Goal: Information Seeking & Learning: Compare options

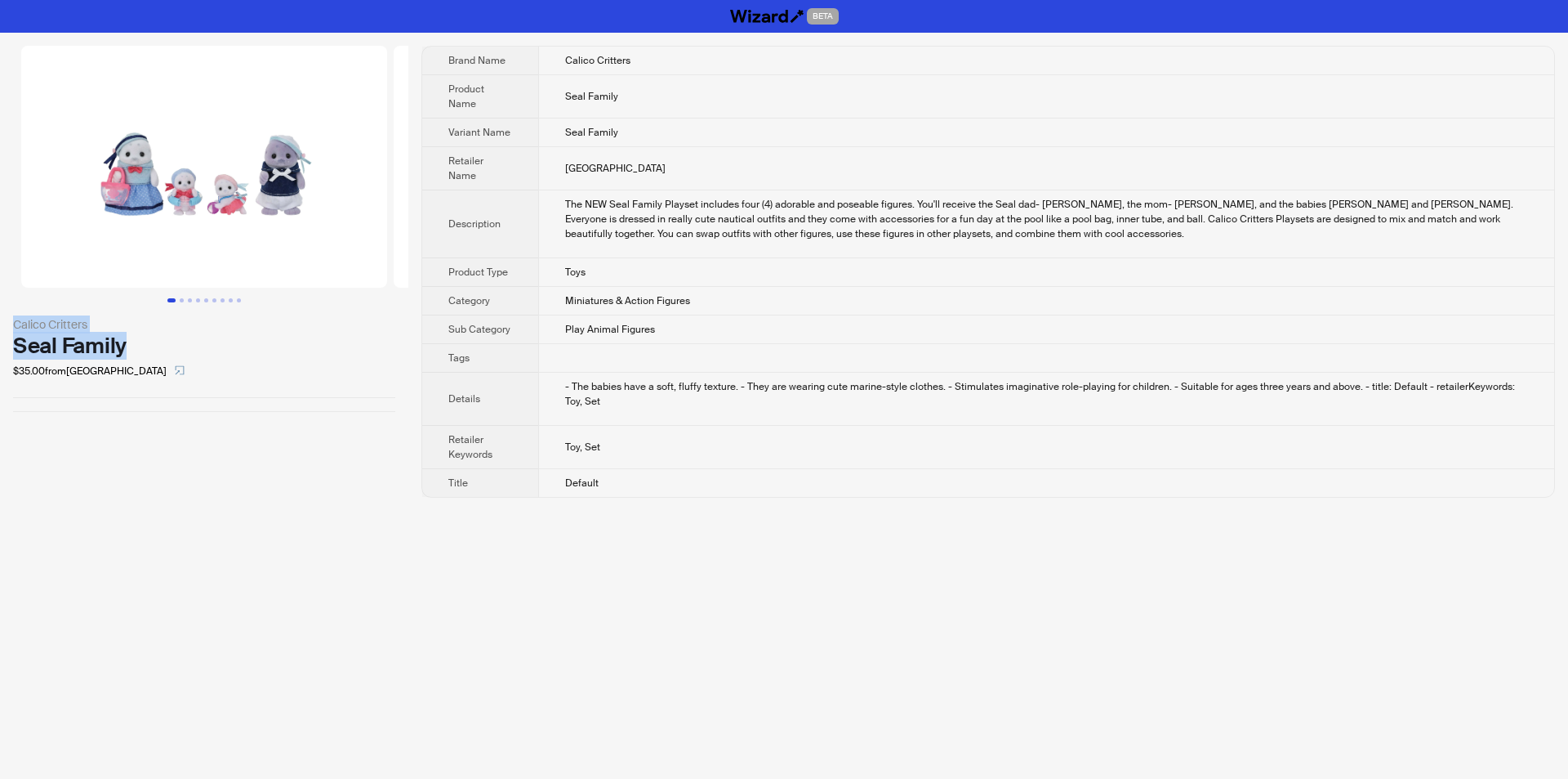
drag, startPoint x: 9, startPoint y: 321, endPoint x: 132, endPoint y: 345, distance: 125.3
click at [132, 345] on div "Calico Critters Seal Family $35.00 from [GEOGRAPHIC_DATA]" at bounding box center [204, 229] width 409 height 392
copy div "Calico Critters Seal Family"
click at [354, 348] on div "Seal Family" at bounding box center [204, 345] width 382 height 24
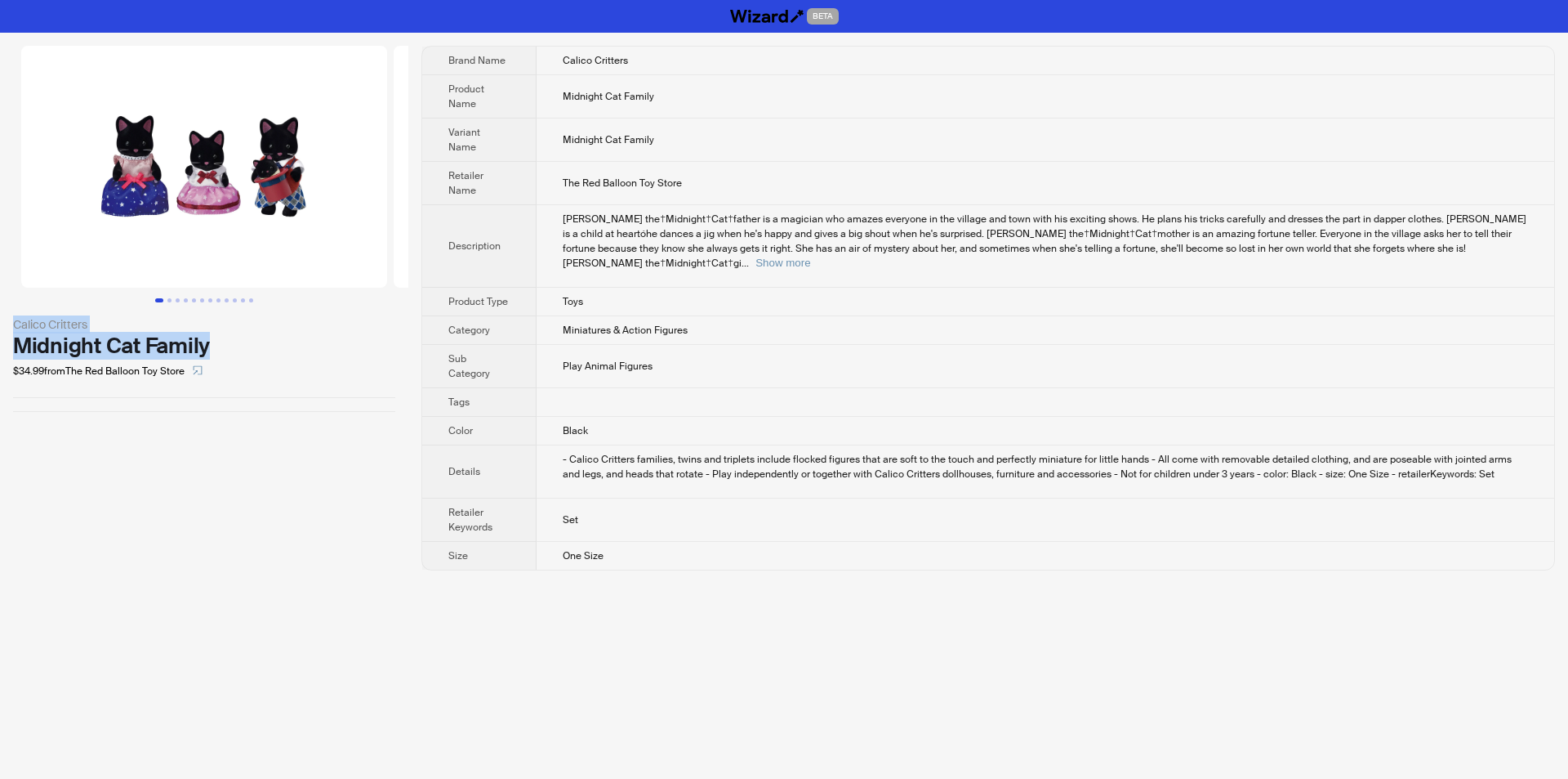
drag, startPoint x: 6, startPoint y: 320, endPoint x: 208, endPoint y: 348, distance: 203.9
click at [214, 350] on div "Calico Critters Midnight Cat Family $34.99 from The Red Balloon Toy Store" at bounding box center [204, 229] width 409 height 392
copy div "Calico Critters Midnight Cat Family"
click at [270, 365] on div "$34.99 from The Red Balloon Toy Store" at bounding box center [204, 371] width 382 height 26
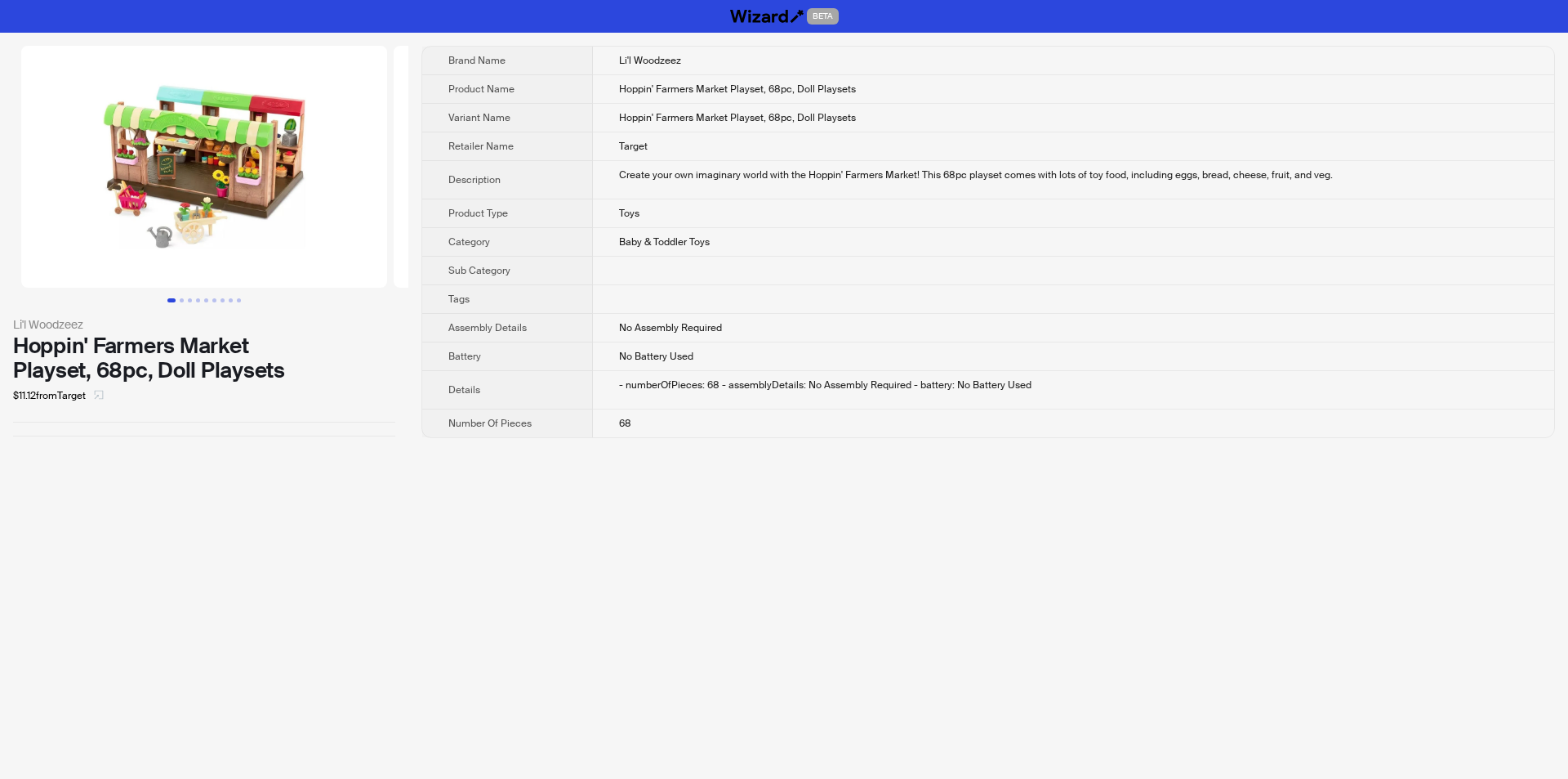
click at [102, 397] on icon "select" at bounding box center [99, 395] width 9 height 9
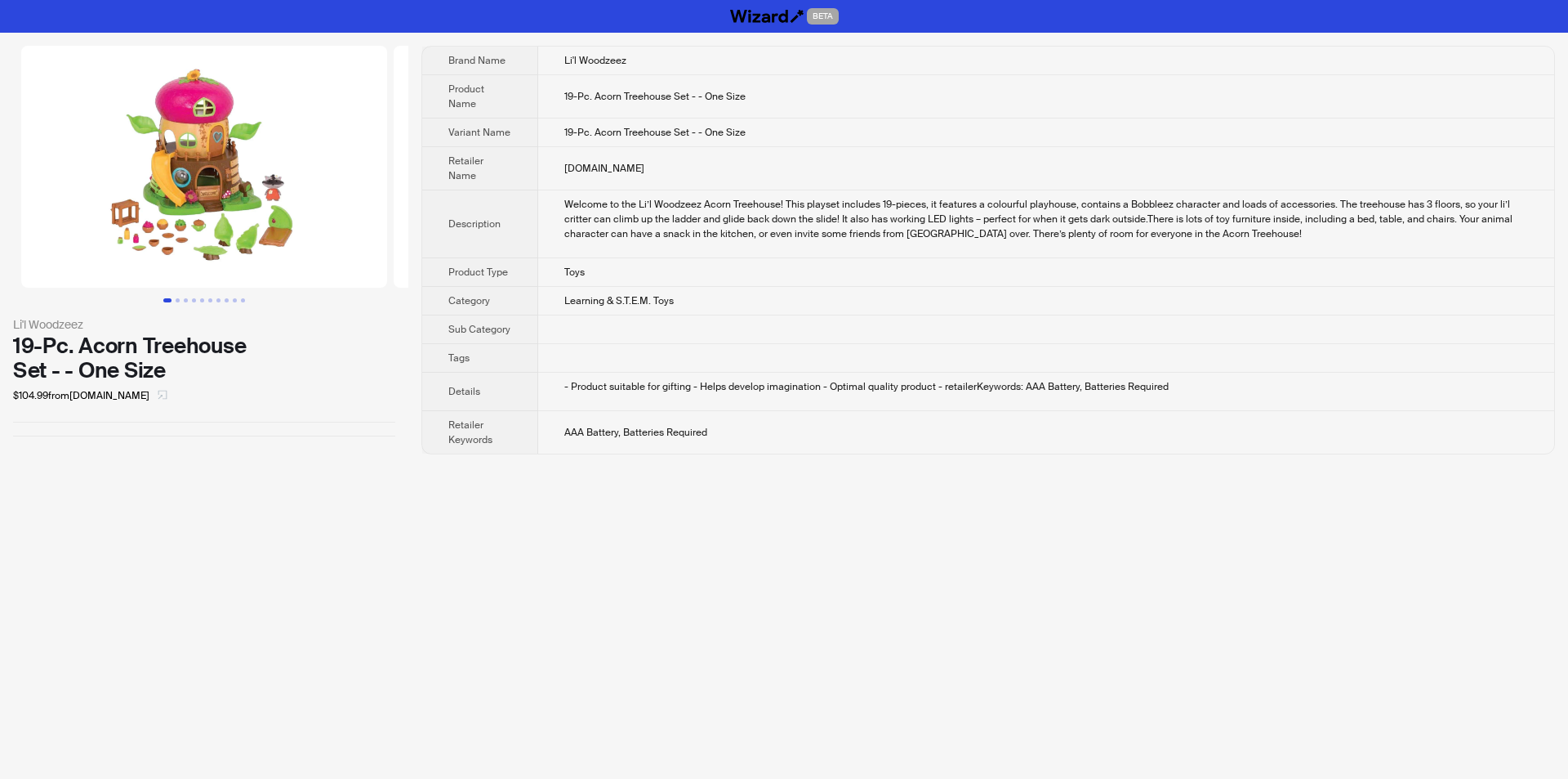
click at [157, 400] on span "button" at bounding box center [162, 395] width 10 height 13
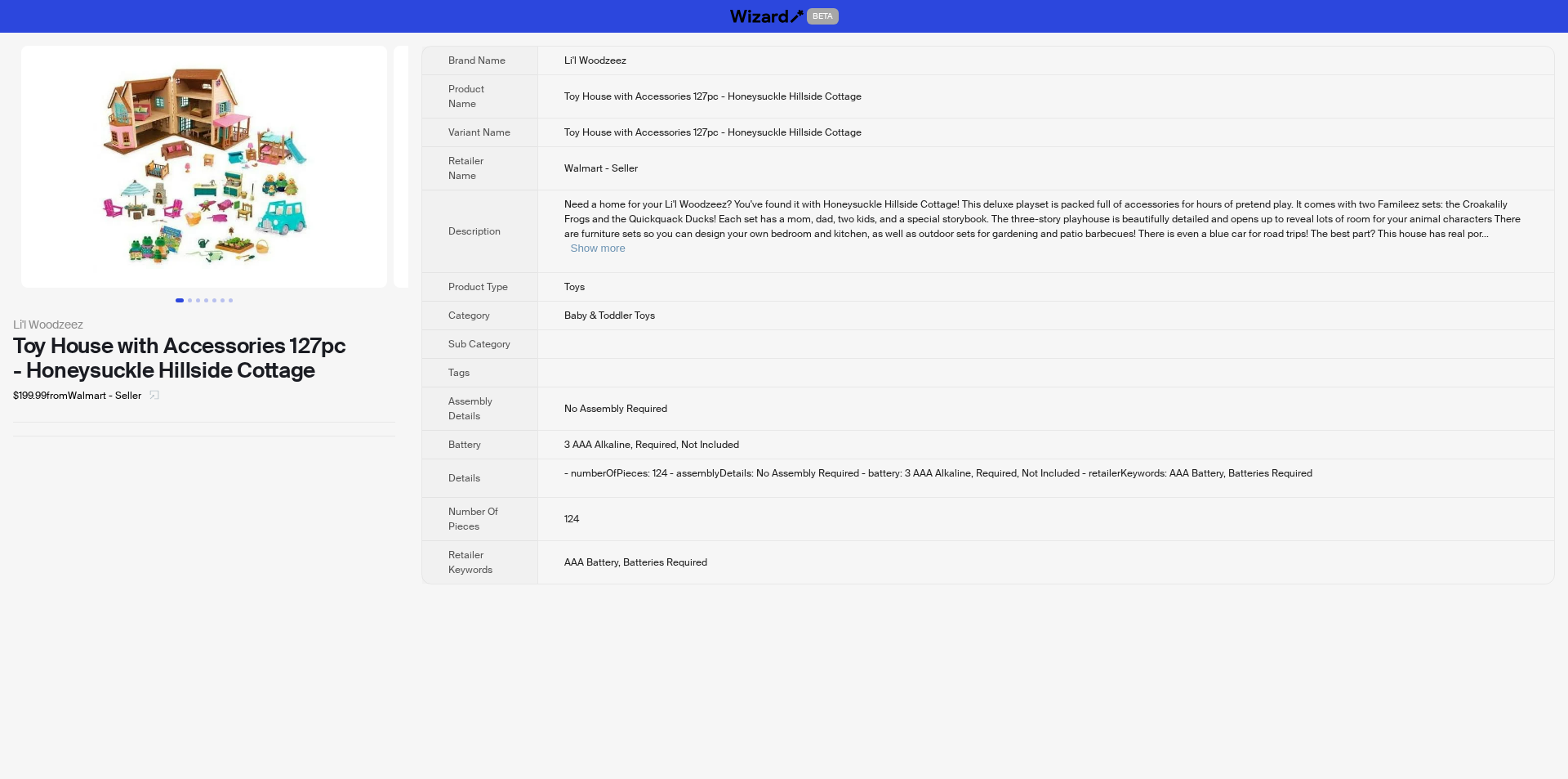
click at [159, 397] on icon "select" at bounding box center [154, 395] width 9 height 9
click at [159, 396] on icon "select" at bounding box center [154, 394] width 10 height 10
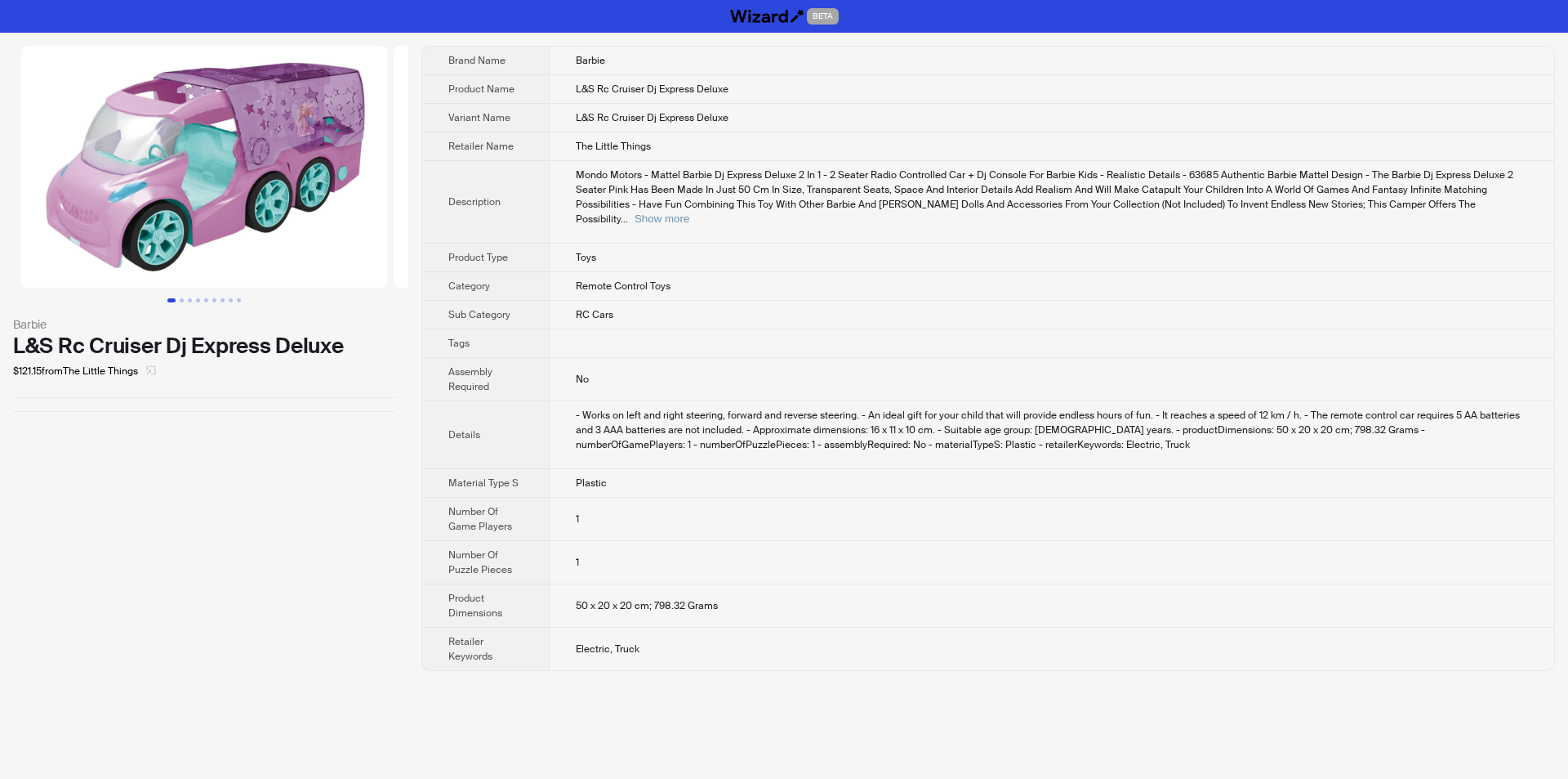
click at [149, 373] on button "button" at bounding box center [151, 371] width 26 height 26
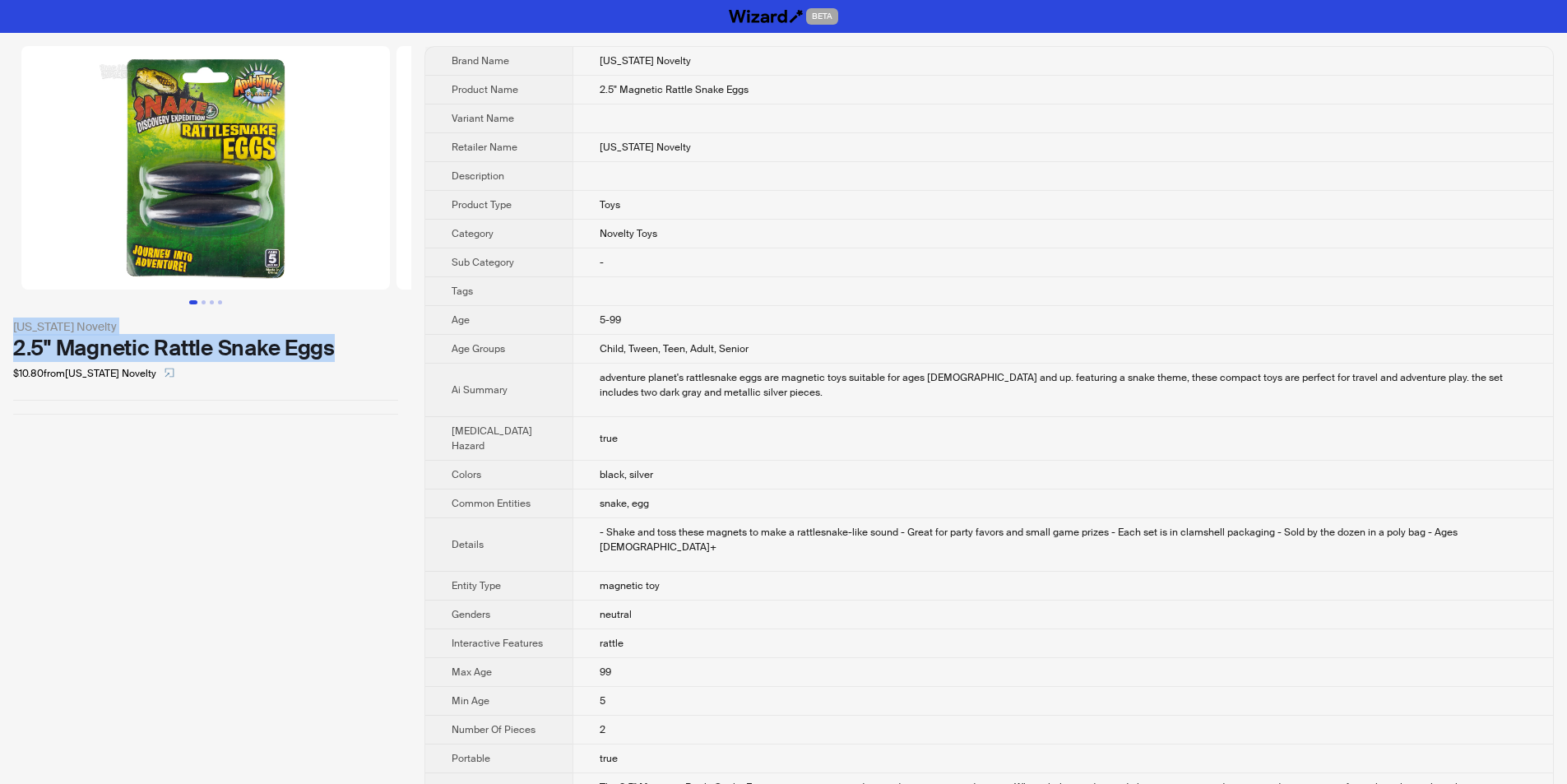
drag, startPoint x: 4, startPoint y: 320, endPoint x: 338, endPoint y: 347, distance: 335.1
click at [341, 347] on div "Rhode Island Novelty 2.5" Magnetic Rattle Snake Eggs $10.80 from Rhode Island N…" at bounding box center [206, 230] width 412 height 395
copy div "Rhode Island Novelty 2.5" Magnetic Rattle Snake Eggs"
click at [362, 355] on div "2.5" Magnetic Rattle Snake Eggs" at bounding box center [205, 347] width 385 height 24
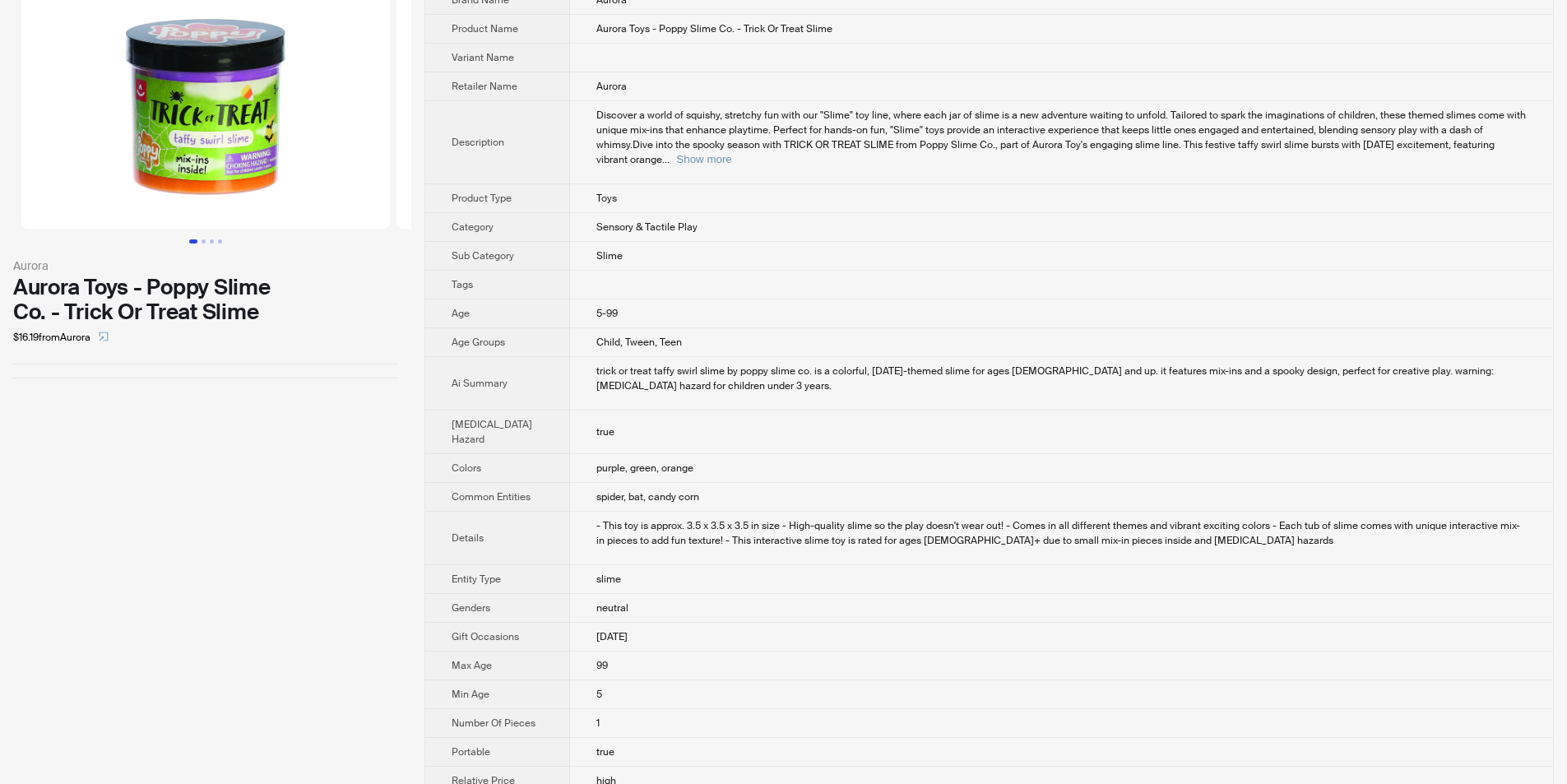
scroll to position [247, 0]
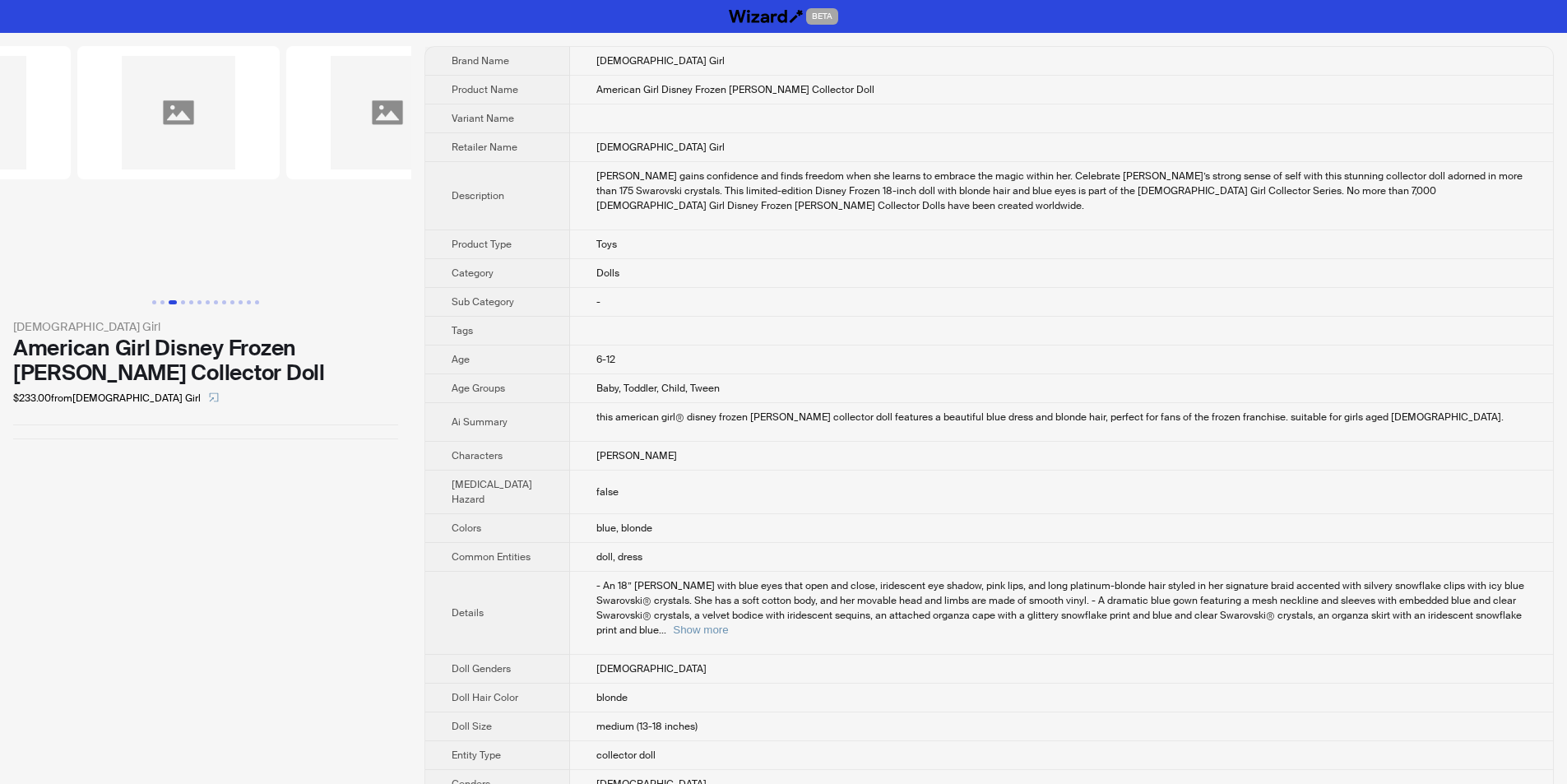
drag, startPoint x: 326, startPoint y: 140, endPoint x: 0, endPoint y: 151, distance: 326.2
click at [0, 151] on ul at bounding box center [206, 167] width 412 height 243
drag, startPoint x: 326, startPoint y: 163, endPoint x: 16, endPoint y: 126, distance: 312.2
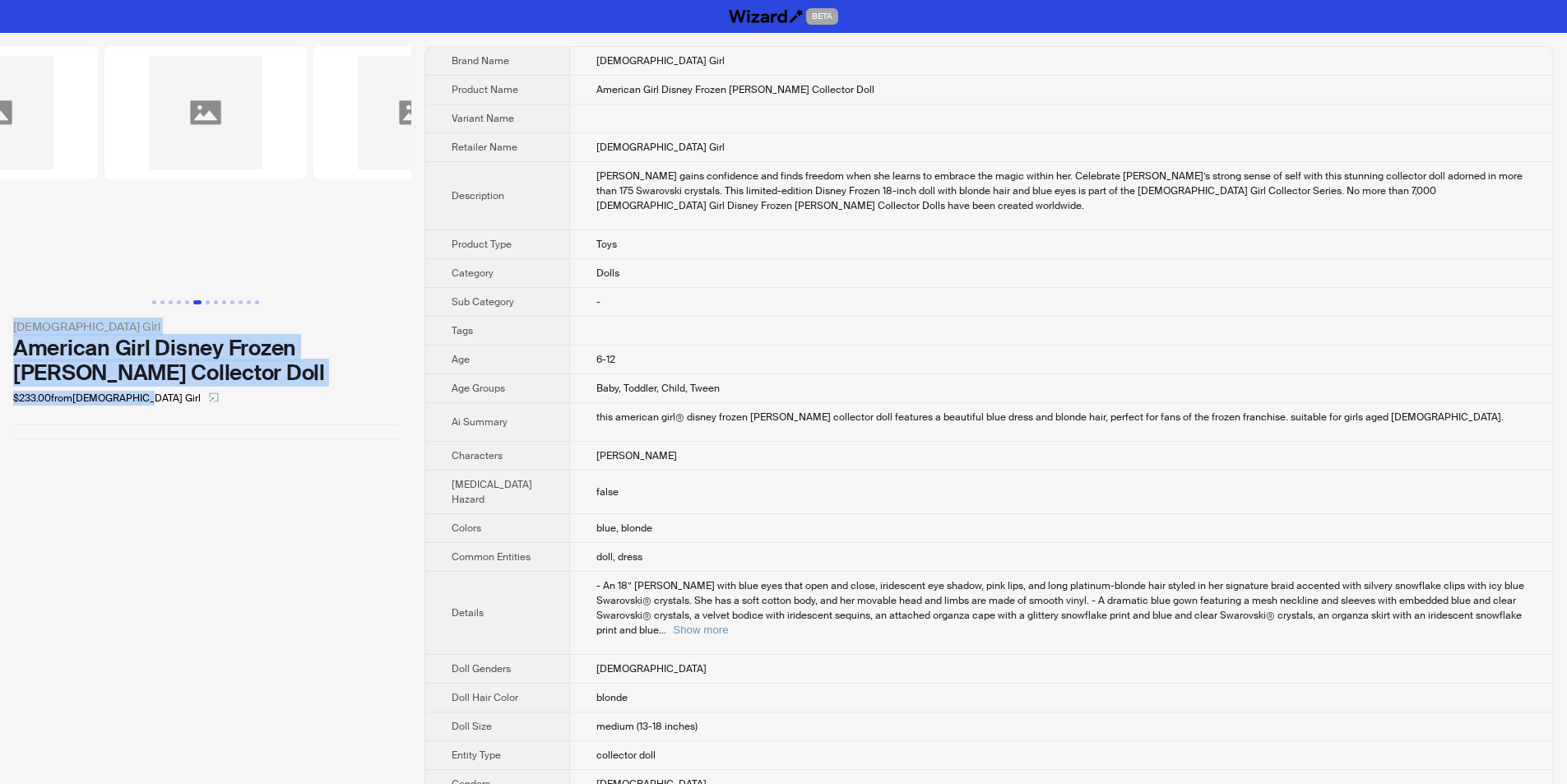
drag, startPoint x: 7, startPoint y: 313, endPoint x: 236, endPoint y: 377, distance: 237.8
click at [280, 385] on div "American Girl American Girl Disney Frozen Elsa Collector Doll $233.00 from Amer…" at bounding box center [206, 242] width 412 height 419
click at [225, 371] on div "American Girl Disney Frozen Elsa Collector Doll" at bounding box center [205, 359] width 385 height 49
drag, startPoint x: 14, startPoint y: 318, endPoint x: 277, endPoint y: 369, distance: 267.9
click at [277, 369] on div "American Girl American Girl Disney Frozen Elsa Collector Doll $233.00 from Amer…" at bounding box center [205, 364] width 385 height 94
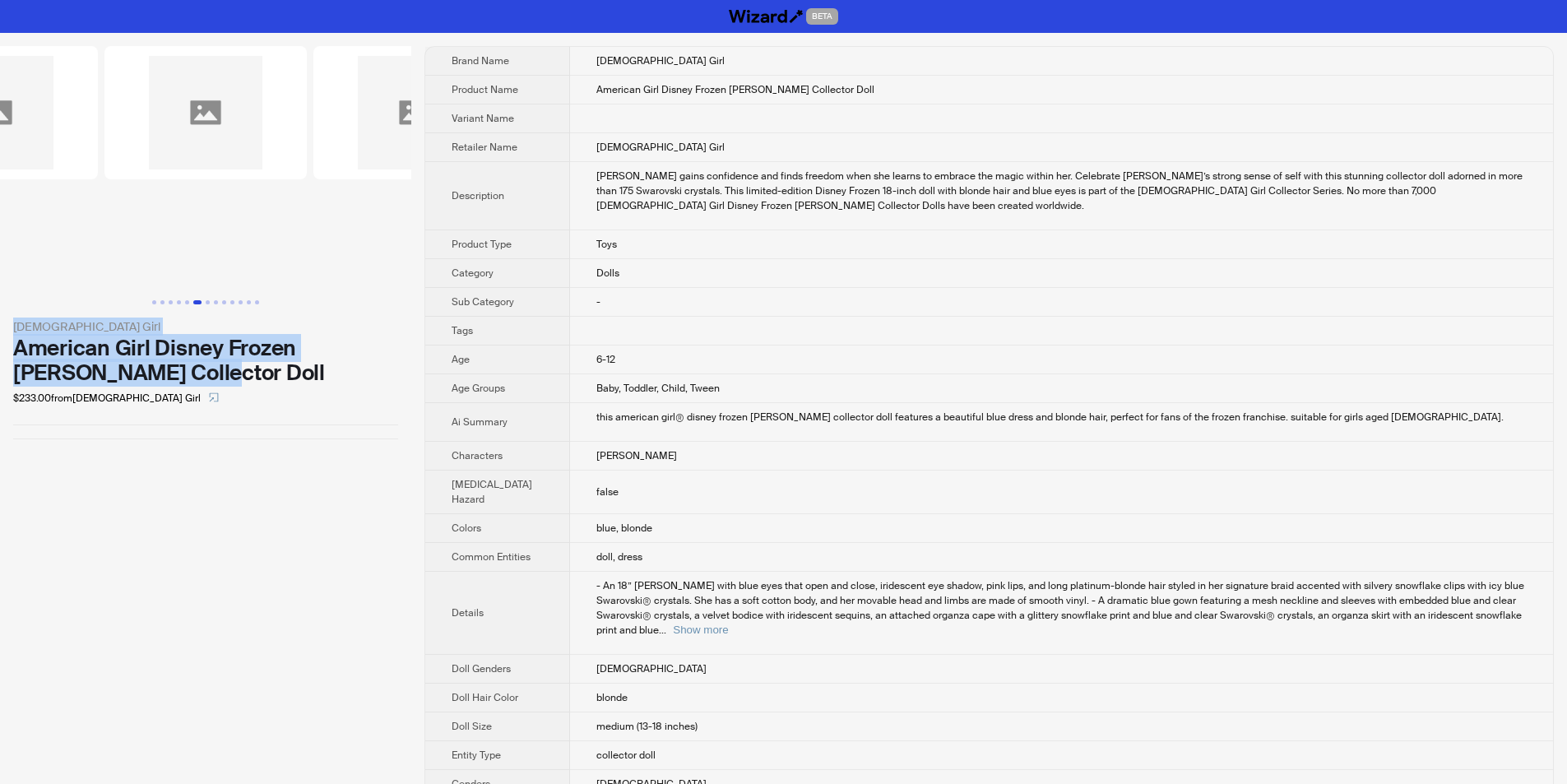
copy div "American Girl American Girl Disney Frozen Elsa Collector Doll"
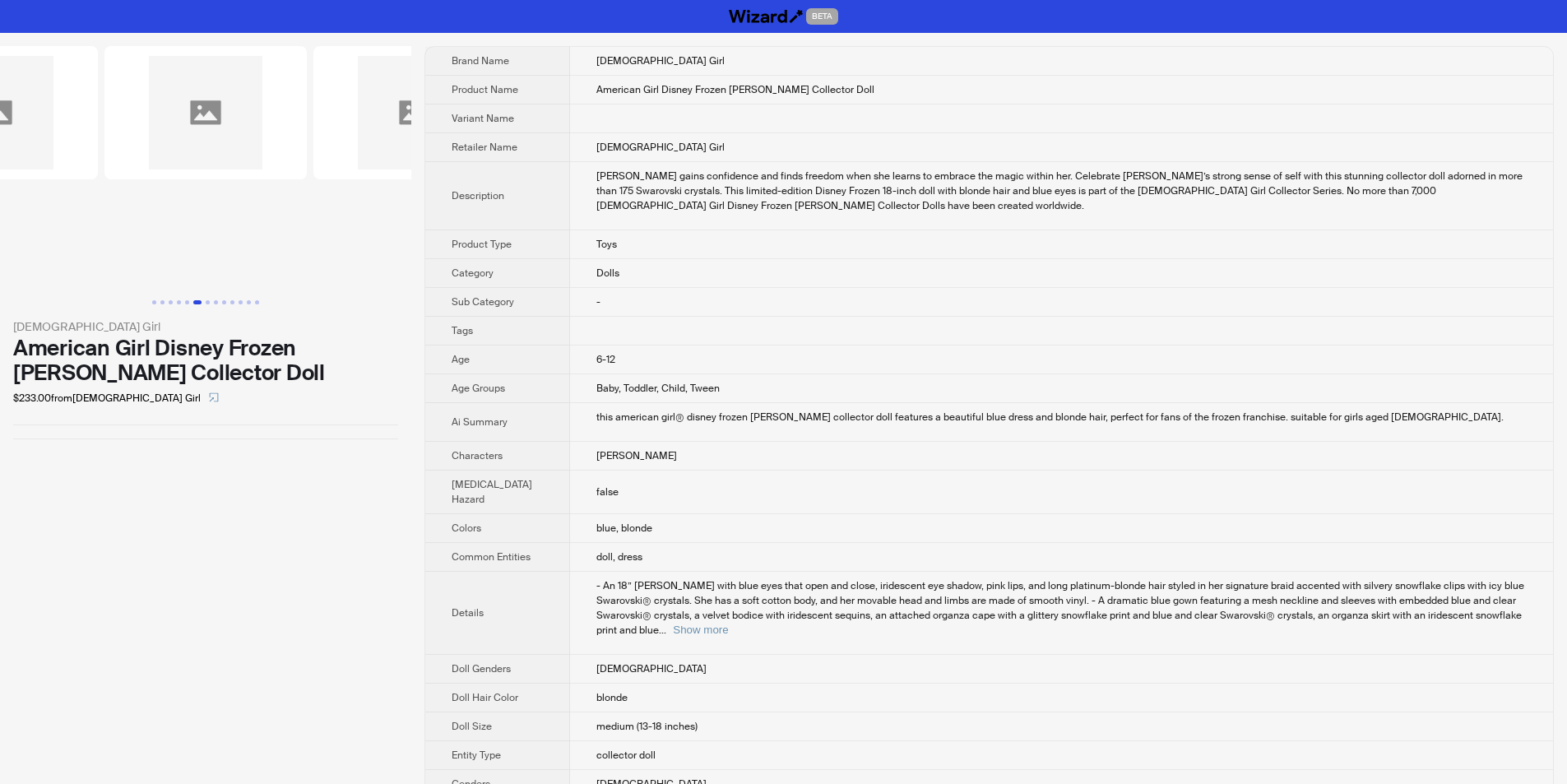
click at [442, 346] on th "Age" at bounding box center [497, 359] width 144 height 29
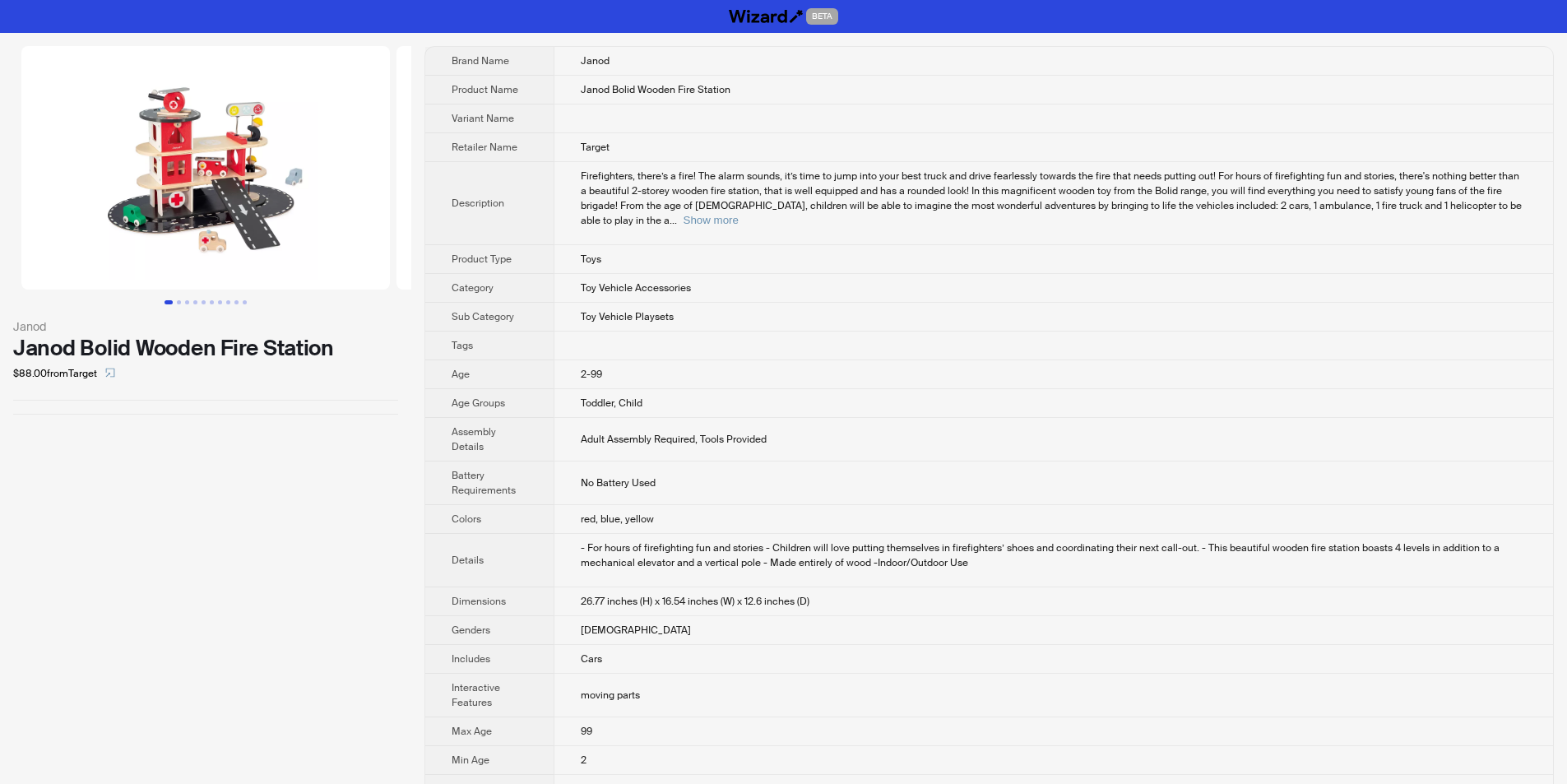
click at [581, 311] on td "Toy Vehicle Playsets" at bounding box center [1053, 317] width 1000 height 29
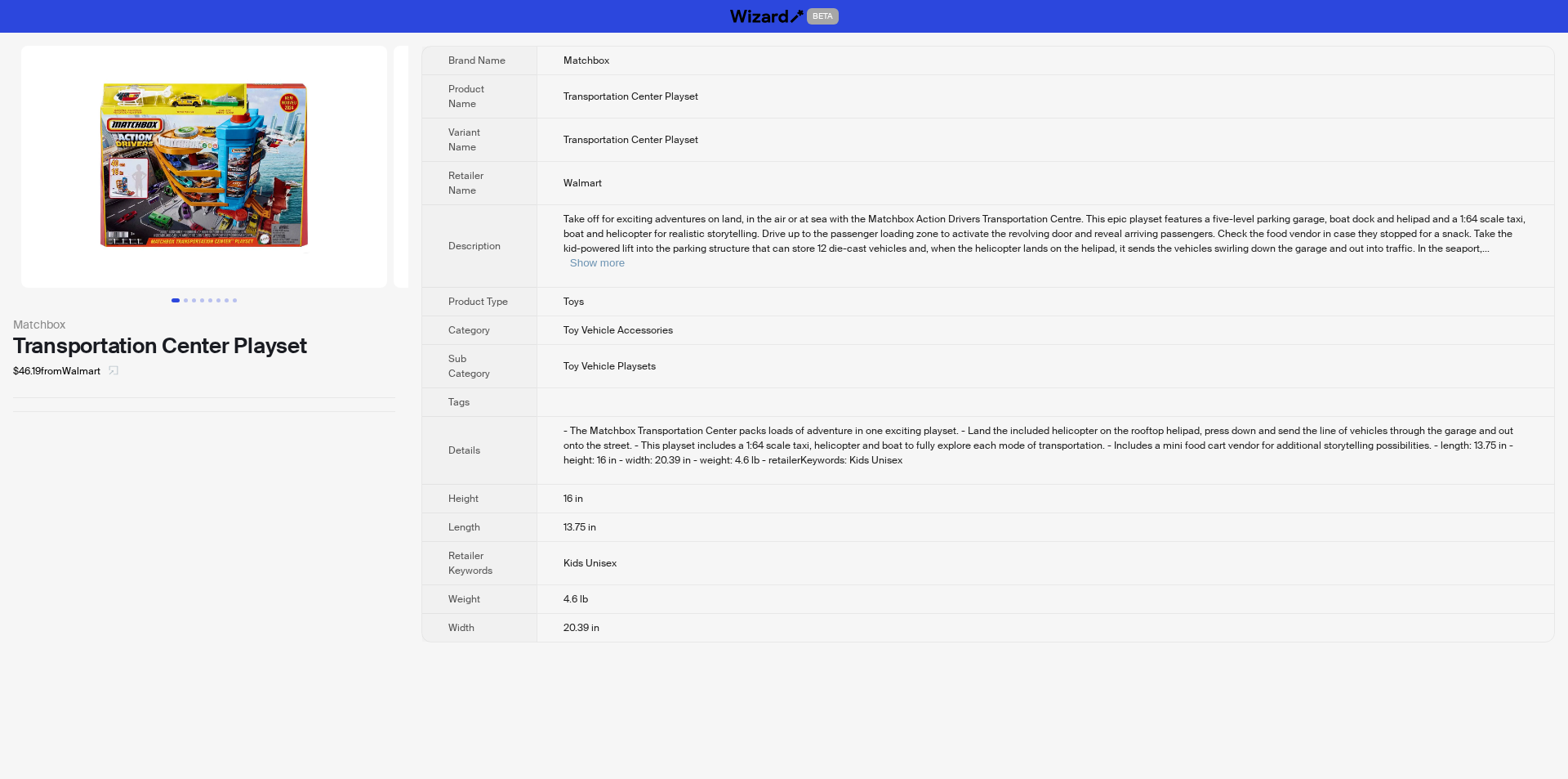
click at [117, 377] on span "button" at bounding box center [113, 371] width 10 height 13
drag, startPoint x: 11, startPoint y: 315, endPoint x: 322, endPoint y: 345, distance: 312.4
click at [322, 345] on div "Matchbox Transportation Center Playset $46.19 from Walmart" at bounding box center [204, 229] width 409 height 392
copy div "Matchbox Transportation Center Playset"
drag, startPoint x: 337, startPoint y: 474, endPoint x: 574, endPoint y: 17, distance: 514.8
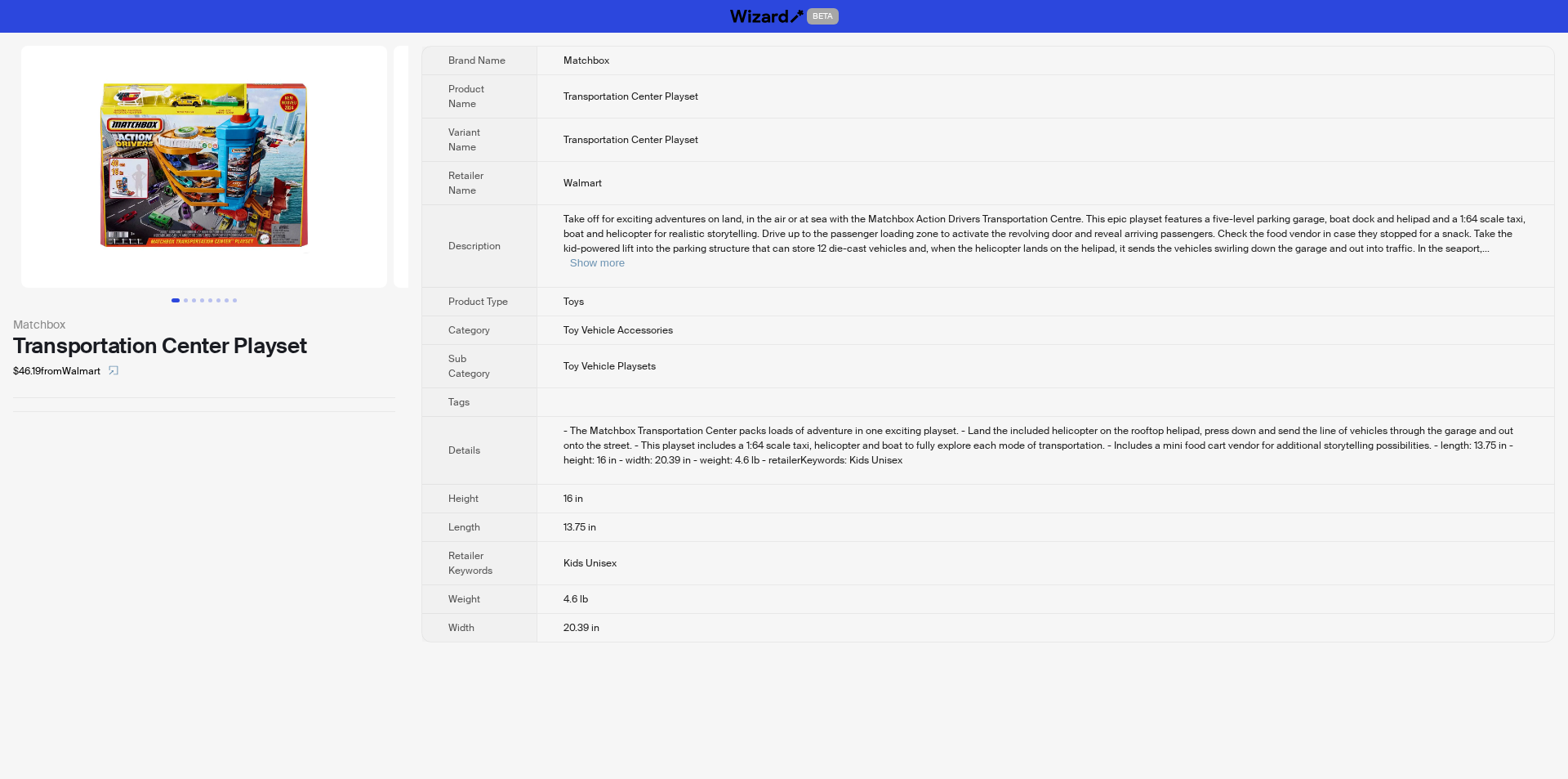
click at [338, 474] on div "Matchbox Transportation Center Playset $46.19 from Walmart" at bounding box center [204, 343] width 409 height 623
click at [808, 428] on td "- The Matchbox Transportation Center packs loads of adventure in one exciting p…" at bounding box center [1045, 450] width 1018 height 68
